Goal: Task Accomplishment & Management: Use online tool/utility

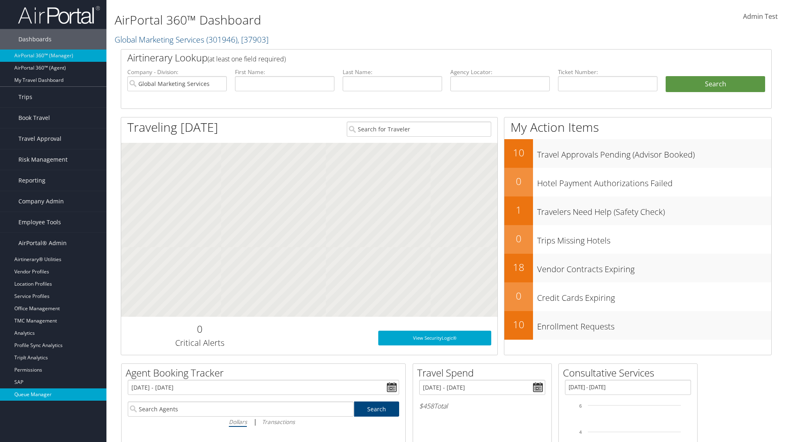
click at [53, 394] on link "Queue Manager" at bounding box center [53, 394] width 106 height 12
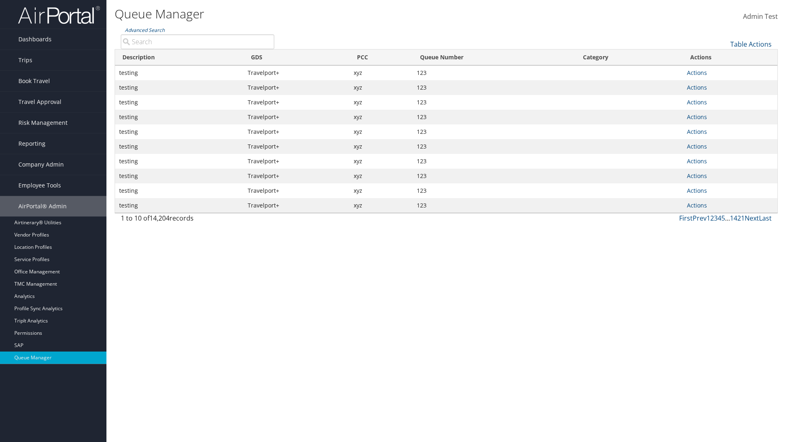
click at [750, 44] on link "Table Actions" at bounding box center [750, 44] width 41 height 9
click at [723, 57] on link "View Errors" at bounding box center [723, 57] width 108 height 14
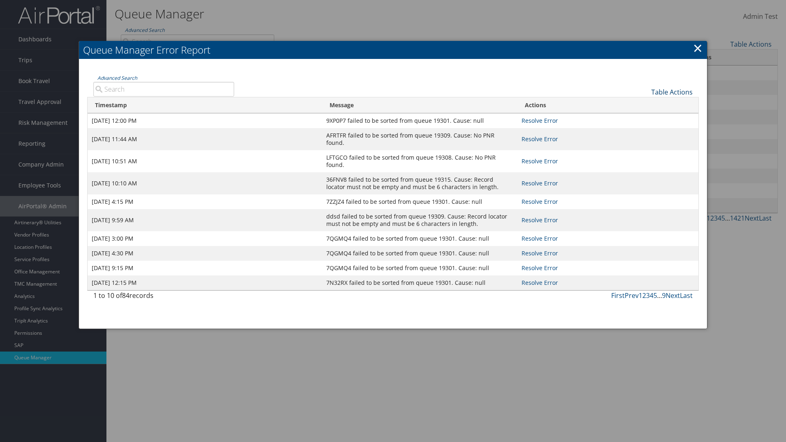
click at [671, 92] on link "Table Actions" at bounding box center [671, 92] width 41 height 9
click at [644, 118] on link "Page Length" at bounding box center [644, 119] width 108 height 14
click at [469, 85] on div "Table Actions" at bounding box center [469, 85] width 459 height 23
click at [671, 92] on link "Table Actions" at bounding box center [671, 92] width 41 height 9
click at [117, 78] on link "Advanced Search" at bounding box center [117, 77] width 40 height 7
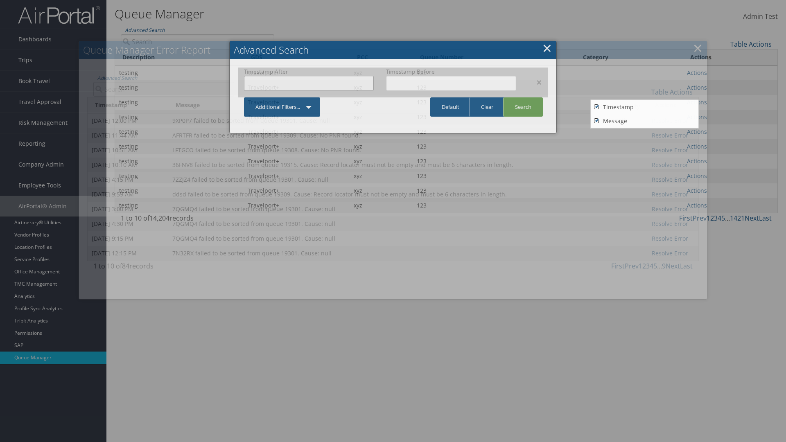
click at [308, 83] on input "text" at bounding box center [309, 83] width 130 height 15
type input "[DATE]"
